Goal: Information Seeking & Learning: Compare options

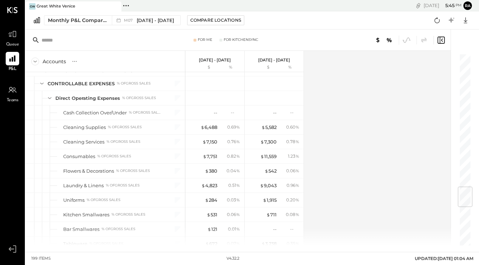
scroll to position [1129, 0]
drag, startPoint x: 0, startPoint y: 0, endPoint x: 341, endPoint y: 1, distance: 341.5
click at [341, 1] on div "[DATE] 5 : 45 pm ra User Profile" at bounding box center [367, 5] width 224 height 11
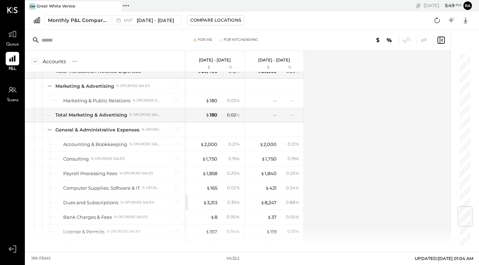
scroll to position [1225, 0]
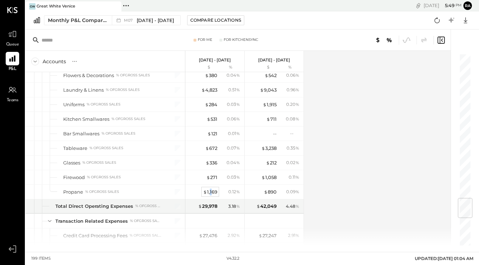
drag, startPoint x: 159, startPoint y: 0, endPoint x: 211, endPoint y: 193, distance: 199.7
click at [211, 193] on div "$ 1,169" at bounding box center [210, 191] width 14 height 7
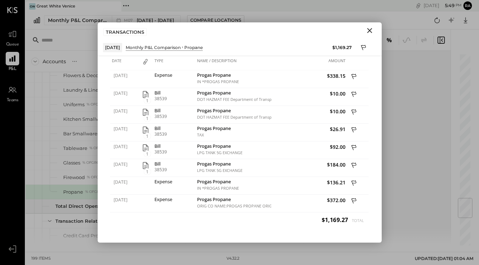
click at [372, 65] on div "Date Type Name / Description Amount [DATE] Expense Progas Propane IN *PROGAS PR…" at bounding box center [240, 149] width 284 height 186
click at [143, 165] on icon "button" at bounding box center [146, 165] width 6 height 7
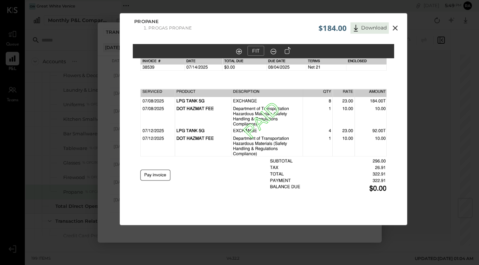
click at [396, 27] on icon at bounding box center [395, 28] width 5 height 5
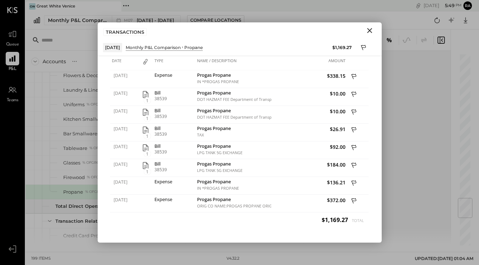
drag, startPoint x: 211, startPoint y: 193, endPoint x: 368, endPoint y: 28, distance: 227.7
click at [368, 28] on icon "Close" at bounding box center [369, 30] width 9 height 9
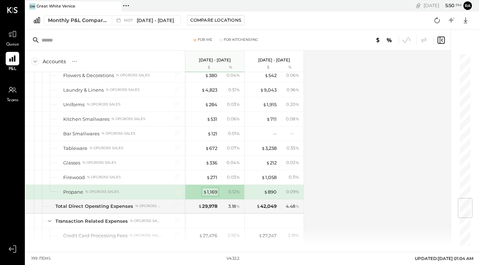
drag, startPoint x: 368, startPoint y: 28, endPoint x: 214, endPoint y: 189, distance: 222.7
click at [214, 189] on div "$ 1,169" at bounding box center [210, 191] width 14 height 7
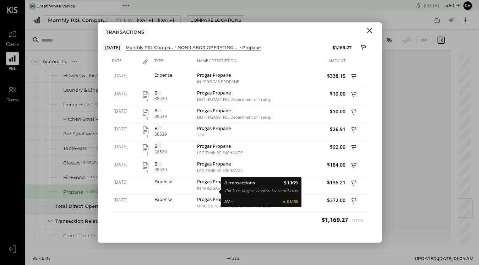
click at [415, 150] on div "Accounts S % GL [DATE] - [DATE] $ % [DATE] - [DATE] $ % SALES Sales, Food % of …" at bounding box center [239, 148] width 426 height 195
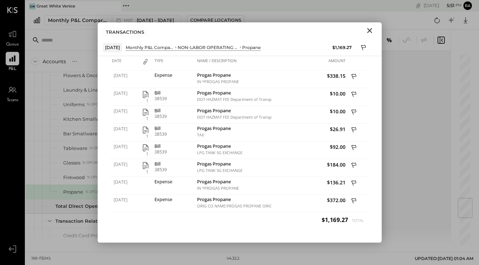
click at [405, 102] on div "Accounts S % GL [DATE] - [DATE] $ % [DATE] - [DATE] $ % SALES Sales, Food % of …" at bounding box center [239, 148] width 426 height 195
click at [409, 101] on div "Accounts S % GL [DATE] - [DATE] $ % [DATE] - [DATE] $ % SALES Sales, Food % of …" at bounding box center [239, 148] width 426 height 195
click at [407, 101] on div "Accounts S % GL [DATE] - [DATE] $ % [DATE] - [DATE] $ % SALES Sales, Food % of …" at bounding box center [239, 148] width 426 height 195
click at [367, 31] on icon "Close" at bounding box center [369, 30] width 9 height 9
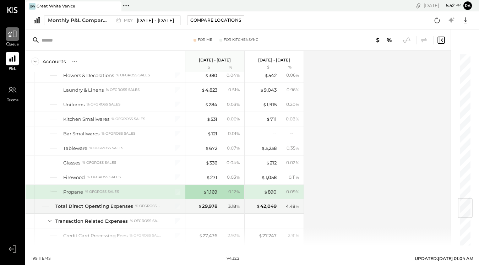
drag, startPoint x: 409, startPoint y: 101, endPoint x: 8, endPoint y: 37, distance: 406.2
click at [8, 37] on div at bounding box center [12, 33] width 13 height 13
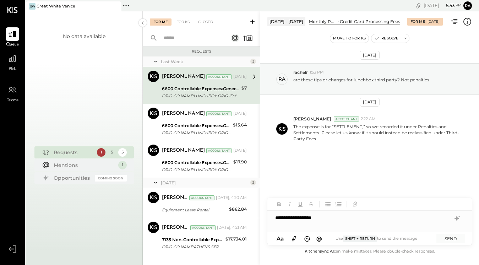
click at [285, 221] on div "**********" at bounding box center [369, 218] width 204 height 14
click at [284, 219] on div "**********" at bounding box center [369, 218] width 204 height 14
click at [297, 237] on icon at bounding box center [294, 238] width 8 height 8
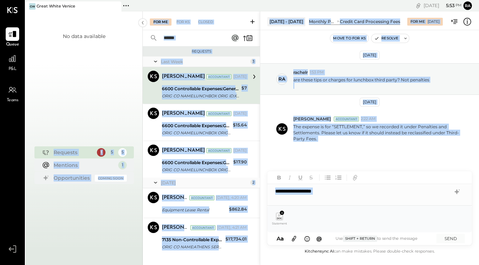
click at [280, 218] on icon at bounding box center [279, 217] width 5 height 1
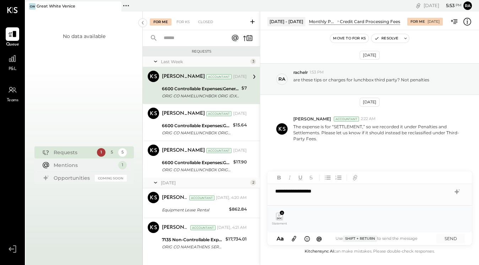
drag, startPoint x: 41, startPoint y: 63, endPoint x: 89, endPoint y: 72, distance: 48.5
click at [89, 72] on div "No data available" at bounding box center [84, 84] width 43 height 103
click at [283, 213] on icon at bounding box center [282, 213] width 2 height 2
click at [294, 236] on icon at bounding box center [294, 238] width 8 height 8
click at [449, 242] on button "SEND" at bounding box center [450, 239] width 28 height 10
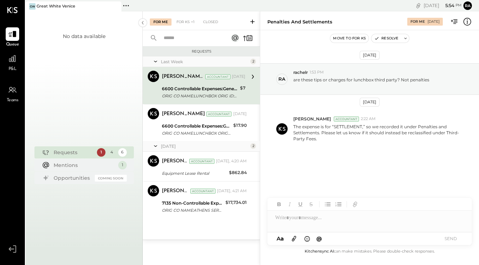
click at [11, 69] on span "P&L" at bounding box center [13, 69] width 8 height 6
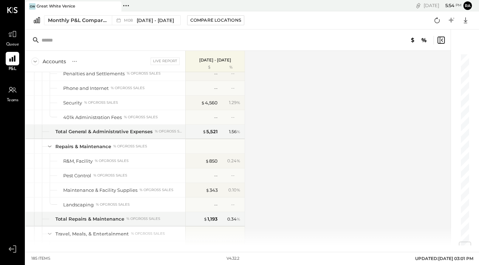
scroll to position [1595, 0]
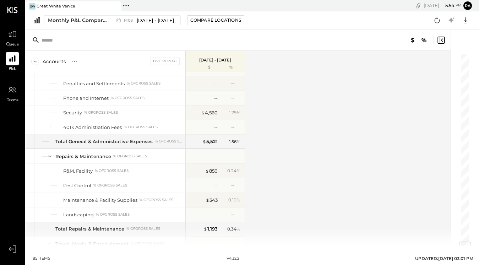
drag, startPoint x: 134, startPoint y: 21, endPoint x: 377, endPoint y: 58, distance: 245.6
click at [134, 21] on span "M08" at bounding box center [129, 20] width 11 height 4
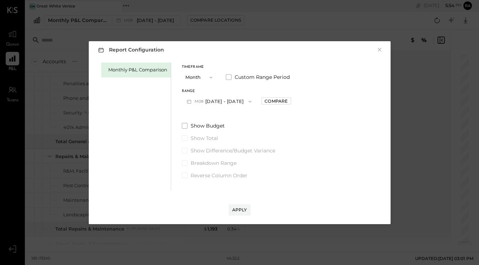
drag, startPoint x: 377, startPoint y: 58, endPoint x: 229, endPoint y: 99, distance: 153.4
click at [229, 99] on button "M08 [DATE] - [DATE]" at bounding box center [219, 101] width 75 height 13
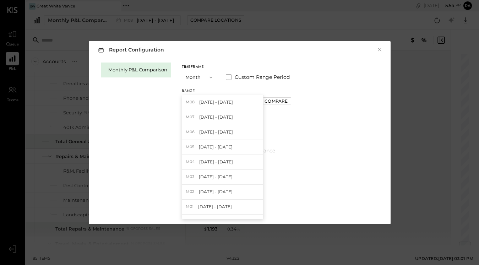
click at [219, 113] on div "M07 [DATE] - [DATE]" at bounding box center [222, 117] width 81 height 15
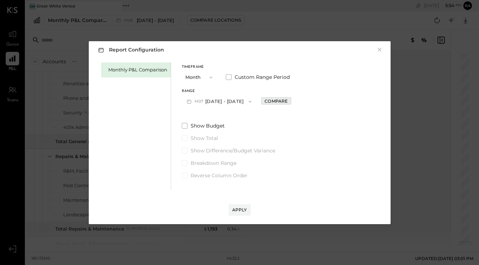
drag, startPoint x: 229, startPoint y: 99, endPoint x: 273, endPoint y: 99, distance: 44.4
click at [273, 99] on div "Compare" at bounding box center [275, 101] width 23 height 6
click at [274, 99] on button "button" at bounding box center [277, 101] width 6 height 8
drag, startPoint x: 273, startPoint y: 99, endPoint x: 265, endPoint y: 101, distance: 8.4
click at [265, 101] on div "Compare" at bounding box center [275, 101] width 23 height 6
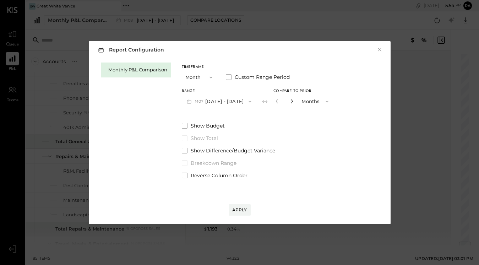
drag, startPoint x: 265, startPoint y: 101, endPoint x: 287, endPoint y: 100, distance: 22.1
click at [290, 100] on icon "button" at bounding box center [292, 101] width 4 height 4
type input "*"
drag, startPoint x: 287, startPoint y: 100, endPoint x: 238, endPoint y: 207, distance: 118.0
click at [238, 207] on div "Apply" at bounding box center [239, 210] width 15 height 6
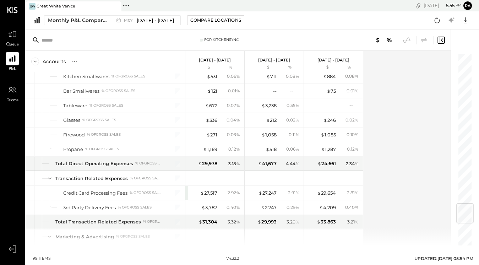
scroll to position [1267, 0]
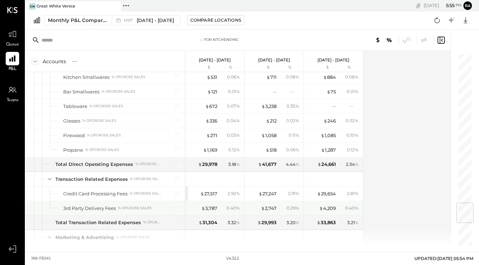
click at [212, 151] on div "$ 1,169" at bounding box center [210, 150] width 14 height 7
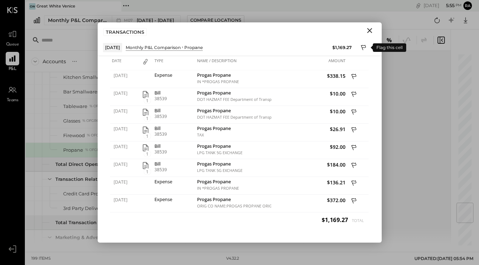
click at [364, 46] on icon at bounding box center [364, 48] width 6 height 9
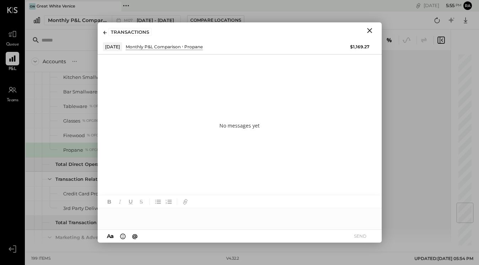
drag, startPoint x: 364, startPoint y: 46, endPoint x: 212, endPoint y: 221, distance: 232.0
click at [212, 221] on div at bounding box center [240, 215] width 284 height 14
drag, startPoint x: 18, startPoint y: 64, endPoint x: 197, endPoint y: 215, distance: 234.2
click at [197, 215] on div "**********" at bounding box center [240, 215] width 284 height 14
click at [252, 214] on div "**********" at bounding box center [240, 215] width 284 height 14
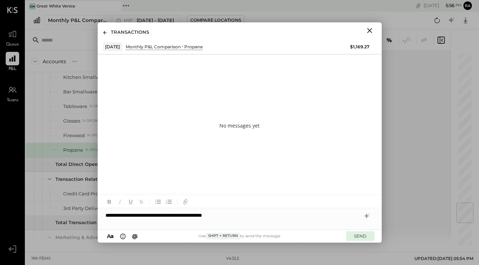
drag, startPoint x: 358, startPoint y: 135, endPoint x: 363, endPoint y: 236, distance: 102.0
click at [363, 236] on button "SEND" at bounding box center [360, 236] width 28 height 10
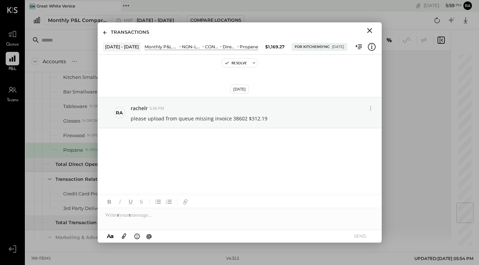
drag, startPoint x: 179, startPoint y: 151, endPoint x: 370, endPoint y: 30, distance: 225.8
click at [370, 30] on icon "Close" at bounding box center [369, 30] width 5 height 5
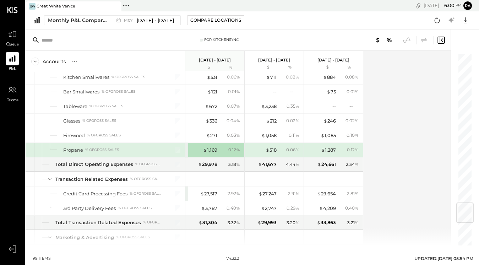
drag, startPoint x: 368, startPoint y: 6, endPoint x: 160, endPoint y: 0, distance: 208.1
click at [160, 0] on div "Pinned Locations ( 1 ) [GEOGRAPHIC_DATA] No locations detected" at bounding box center [187, 5] width 133 height 11
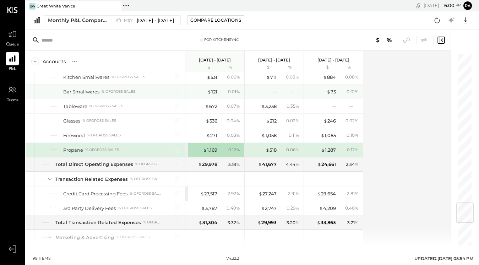
click at [215, 91] on div "$ 121" at bounding box center [212, 91] width 10 height 7
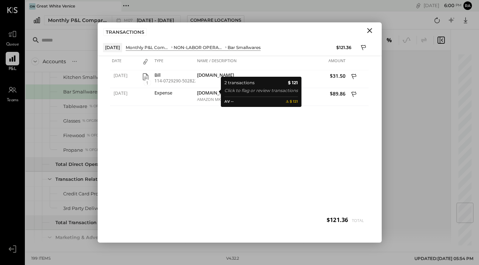
drag, startPoint x: 160, startPoint y: 0, endPoint x: 217, endPoint y: 144, distance: 154.9
click at [217, 144] on div "[DATE] 1 Bill 114-0729290-5028220 [DOMAIN_NAME] $31.50 [DATE] Expense [DOMAIN_N…" at bounding box center [239, 150] width 259 height 160
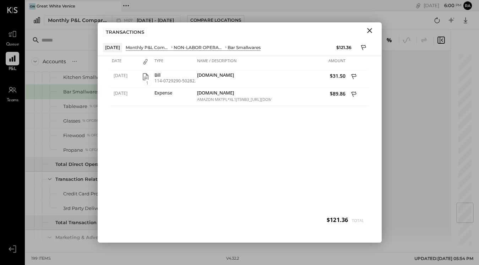
click at [370, 30] on icon "Close" at bounding box center [369, 30] width 5 height 5
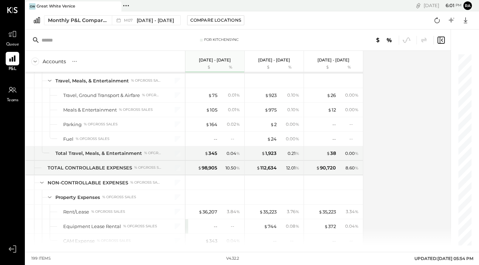
scroll to position [1720, 0]
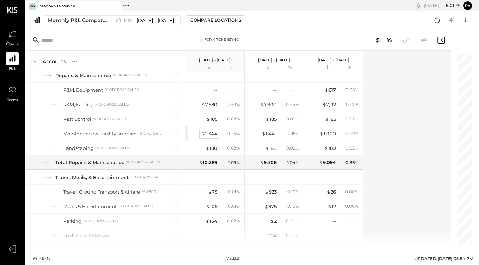
drag, startPoint x: 217, startPoint y: 144, endPoint x: 214, endPoint y: 133, distance: 11.7
click at [214, 133] on div "$ 2,344" at bounding box center [209, 133] width 16 height 7
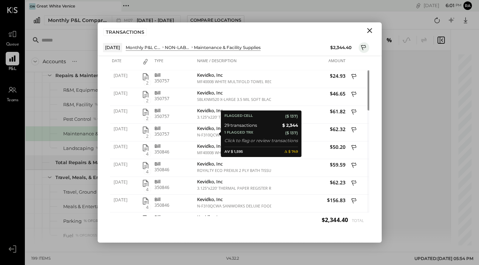
click at [365, 45] on icon at bounding box center [364, 48] width 6 height 9
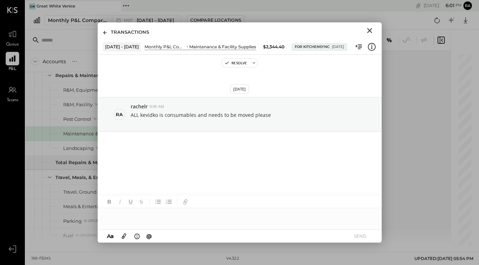
click at [369, 30] on icon "Close" at bounding box center [369, 30] width 5 height 5
